Goal: Information Seeking & Learning: Learn about a topic

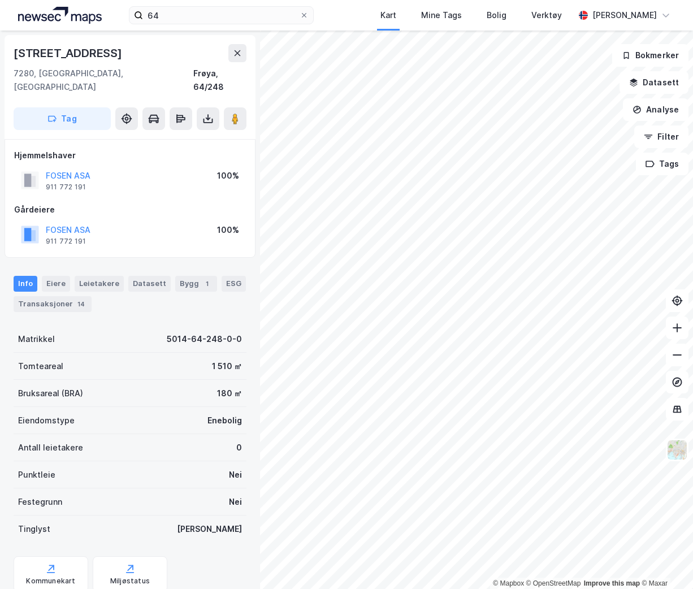
click at [325, 14] on div "64 Kart Mine Tags Bolig Verktøy [PERSON_NAME]" at bounding box center [346, 15] width 693 height 31
